Goal: Check status: Check status

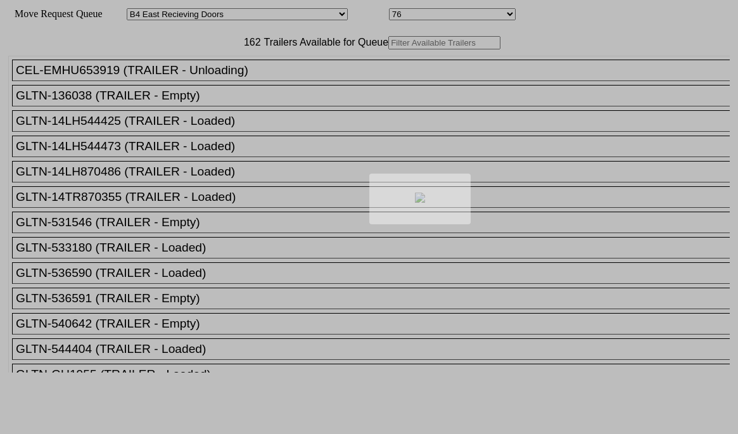
select select "527"
select select "8132"
click at [208, 72] on div at bounding box center [369, 217] width 738 height 434
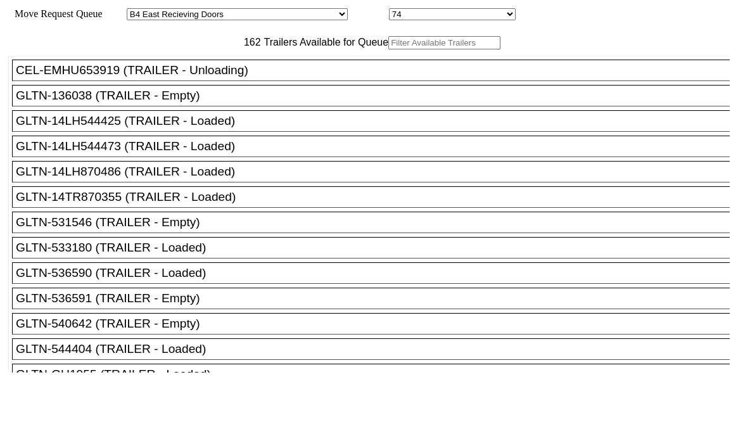
click at [388, 49] on input "text" at bounding box center [444, 42] width 112 height 13
paste input "HGIU524736"
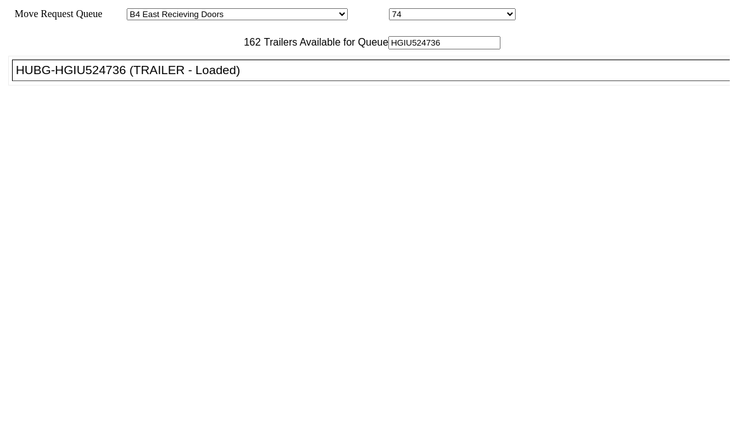
type input "HGIU524736"
click at [200, 77] on div "HUBG-HGIU524736 (TRAILER - Loaded)" at bounding box center [377, 70] width 722 height 14
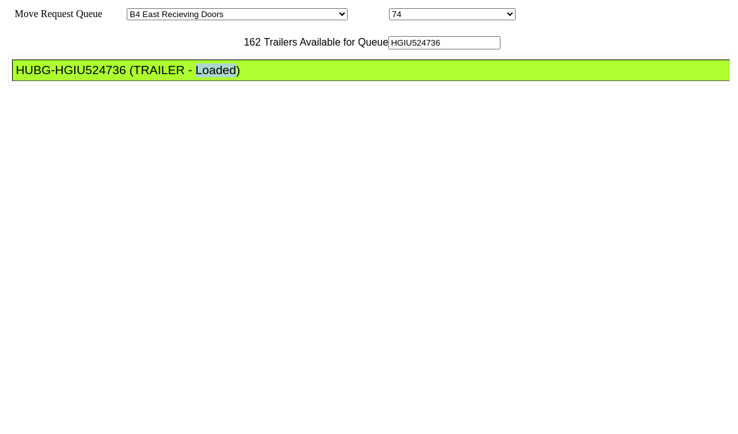
click at [200, 77] on div "HUBG-HGIU524736 (TRAILER - Loaded)" at bounding box center [377, 70] width 722 height 14
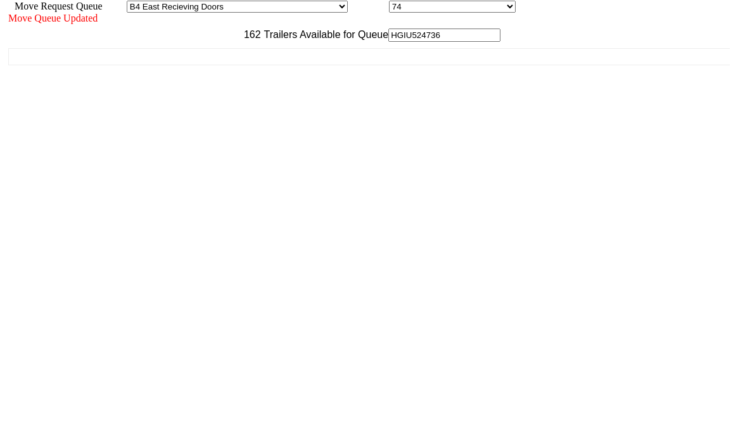
scroll to position [11, 0]
